Goal: Task Accomplishment & Management: Manage account settings

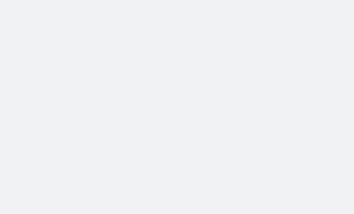
click at [122, 8] on body at bounding box center [177, 107] width 354 height 214
